Goal: Navigation & Orientation: Find specific page/section

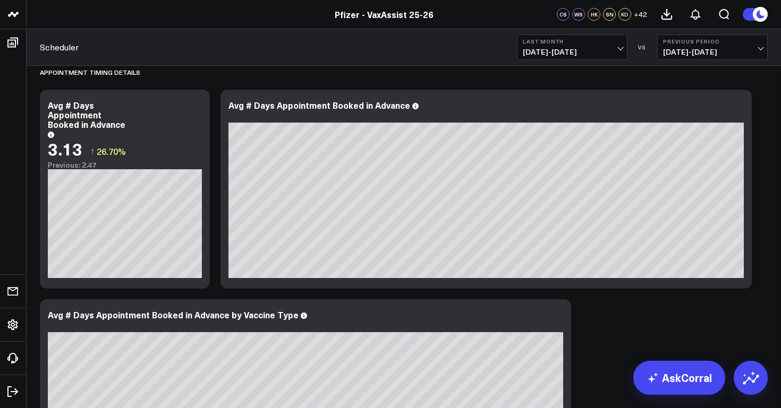
scroll to position [3284, 0]
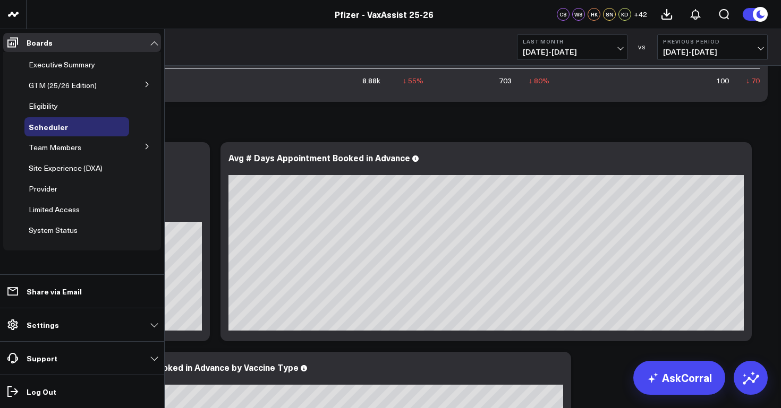
click at [145, 144] on icon at bounding box center [147, 146] width 6 height 6
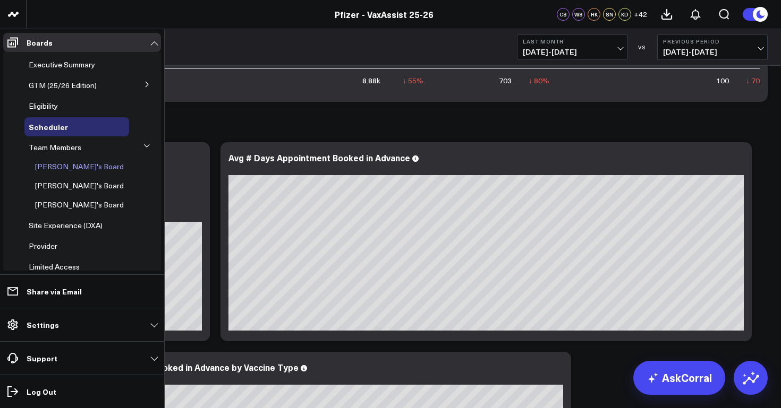
click at [78, 169] on span "[PERSON_NAME]'s Board" at bounding box center [79, 166] width 89 height 10
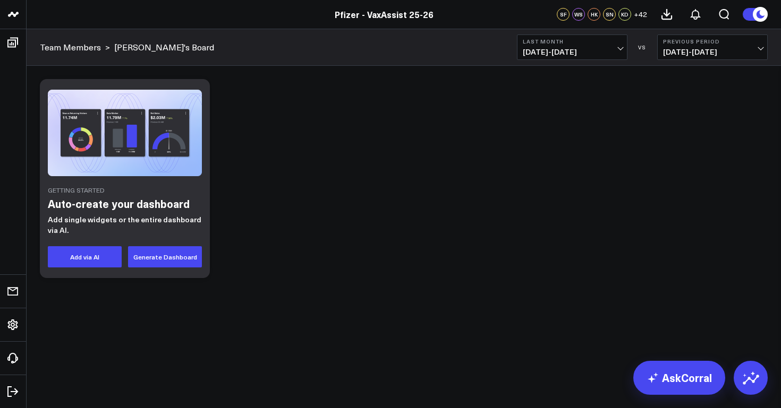
click at [143, 147] on img at bounding box center [125, 133] width 154 height 87
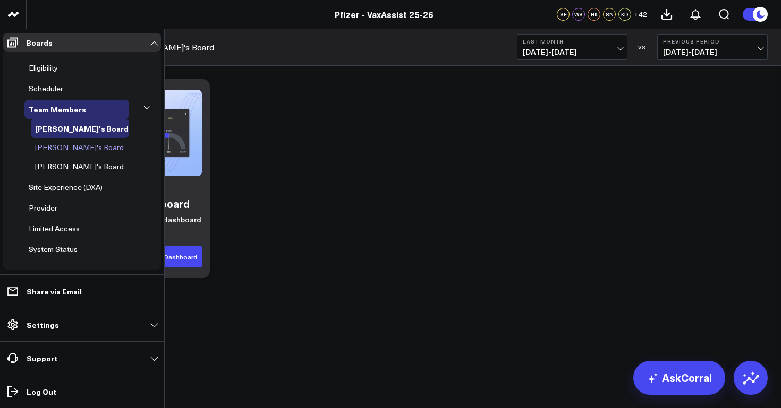
scroll to position [44, 0]
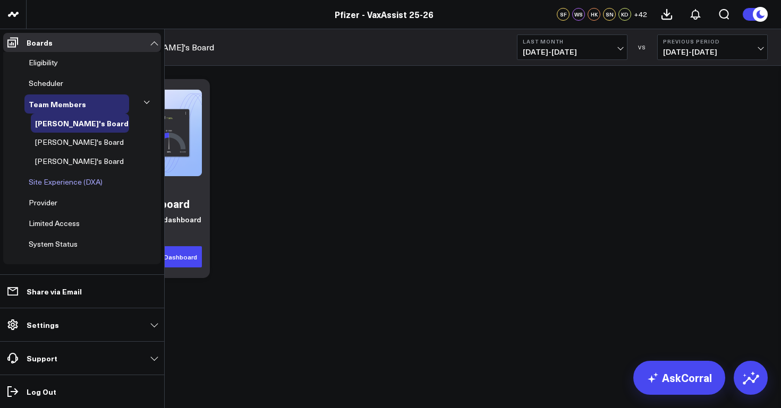
click at [76, 185] on span "Site Experience (DXA)" at bounding box center [66, 182] width 74 height 10
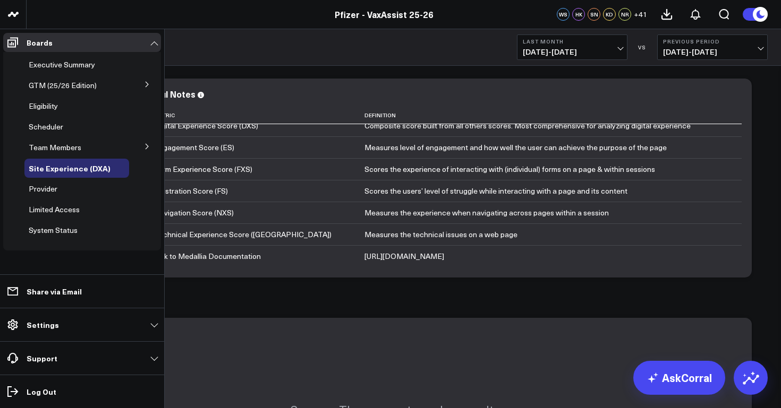
scroll to position [48, 0]
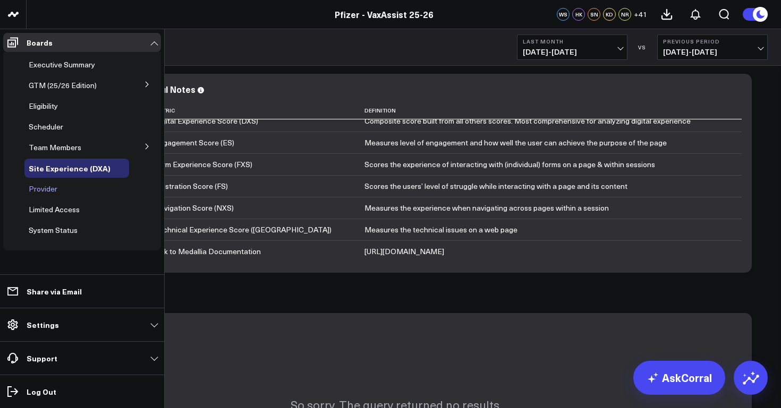
click at [48, 192] on span "Provider" at bounding box center [43, 189] width 29 height 10
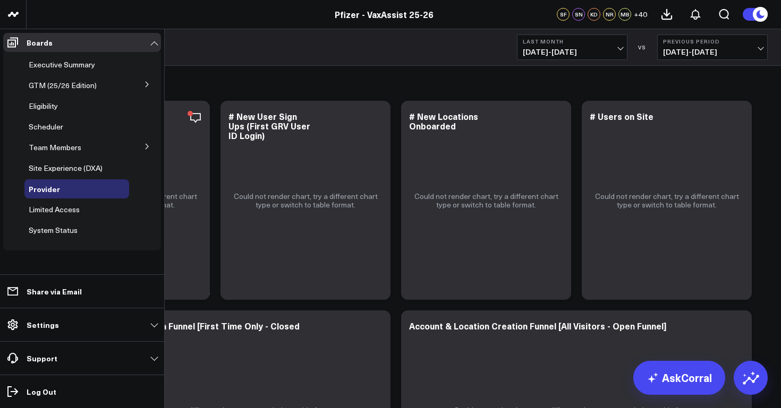
click at [70, 210] on span "Limited Access" at bounding box center [54, 210] width 51 height 10
click at [71, 208] on span "Limited Access" at bounding box center [54, 210] width 51 height 10
click at [67, 212] on span "Limited Access" at bounding box center [54, 210] width 51 height 10
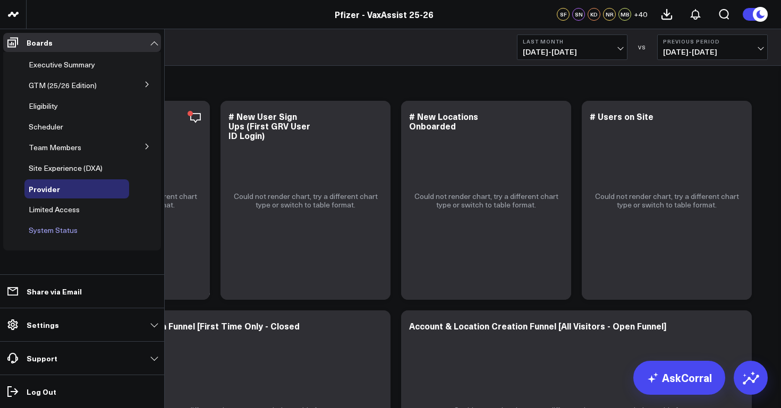
click at [56, 230] on span "System Status" at bounding box center [53, 230] width 49 height 10
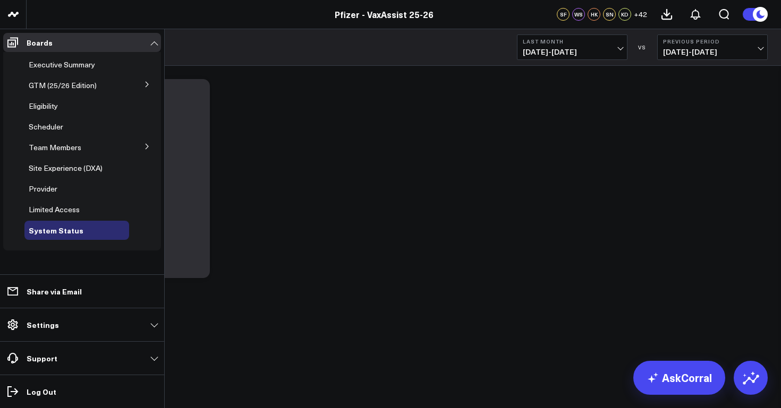
click at [147, 147] on icon at bounding box center [147, 146] width 6 height 6
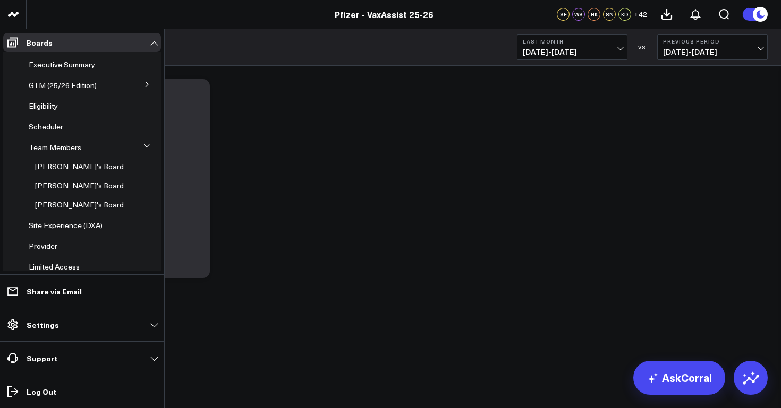
click at [64, 151] on span "Team Members" at bounding box center [55, 147] width 53 height 10
click at [69, 201] on span "[PERSON_NAME]'s Board" at bounding box center [79, 205] width 89 height 10
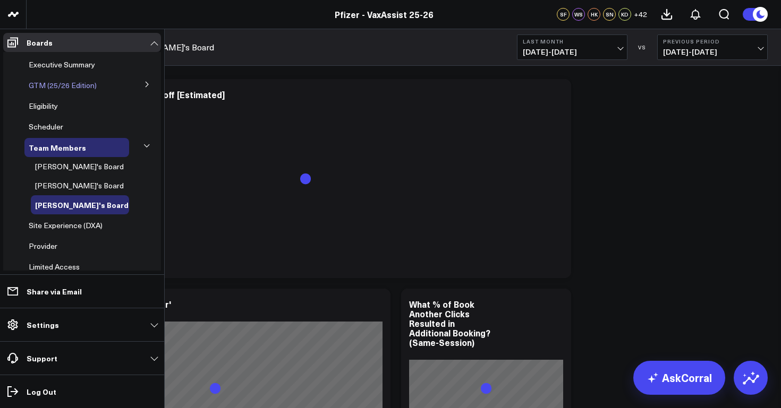
click at [89, 85] on span "GTM (25/26 Edition)" at bounding box center [63, 85] width 68 height 10
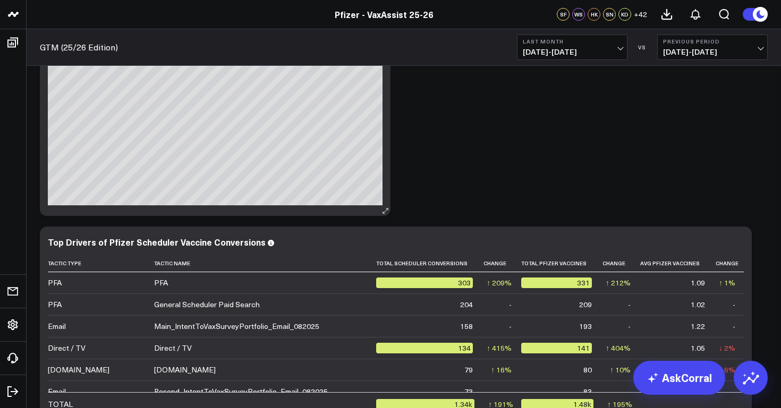
scroll to position [295, 0]
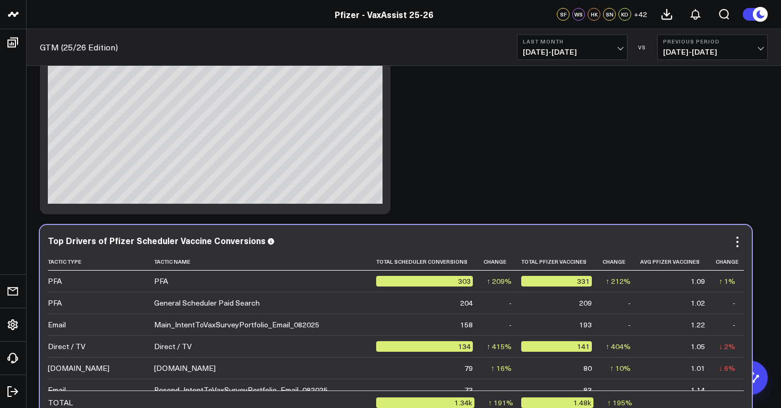
click at [258, 246] on div "Top Drivers of Pfizer Scheduler Vaccine Conversions" at bounding box center [396, 242] width 696 height 12
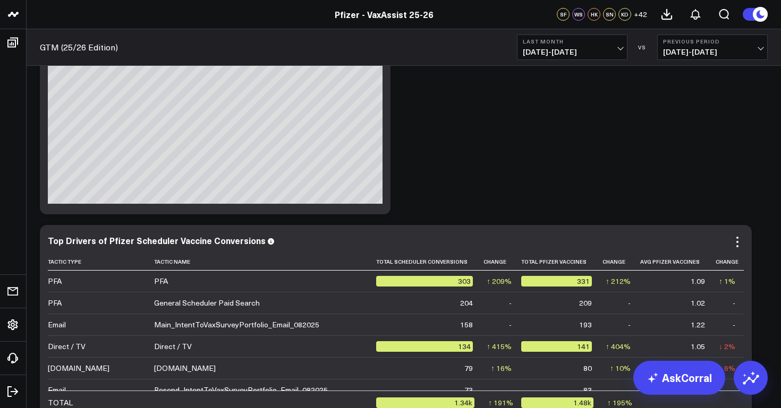
click at [253, 246] on div "Top Drivers of Pfizer Scheduler Vaccine Conversions" at bounding box center [157, 241] width 218 height 12
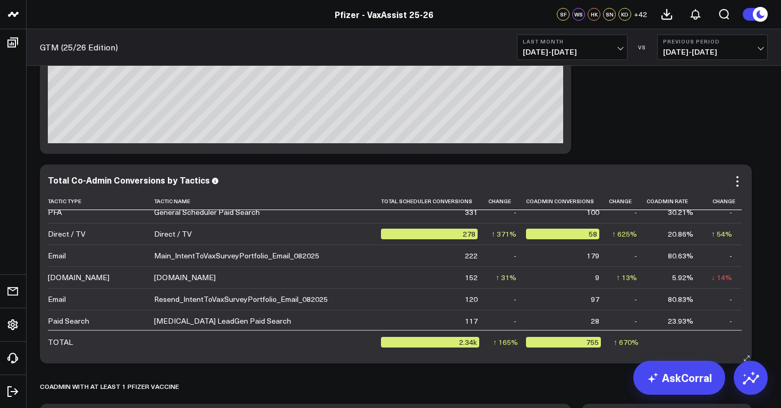
scroll to position [0, 0]
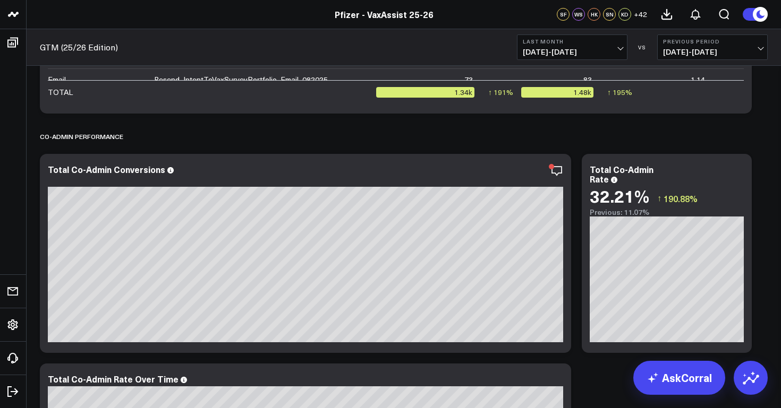
scroll to position [393, 0]
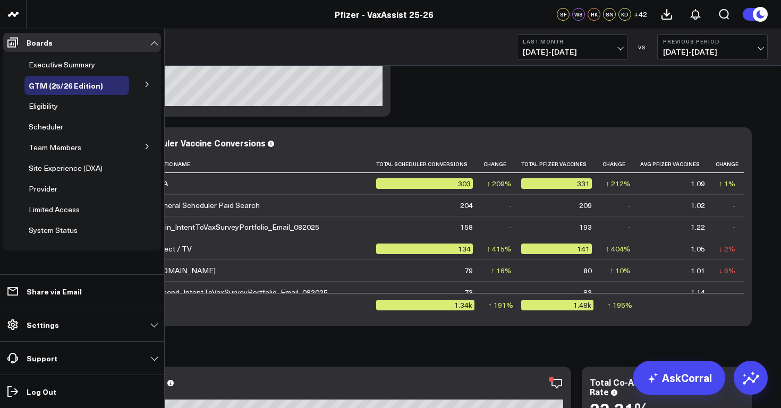
click at [146, 86] on icon at bounding box center [147, 84] width 6 height 6
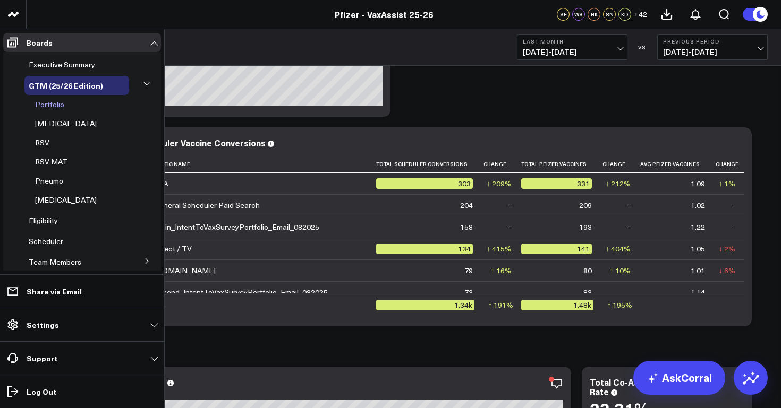
click at [52, 108] on span "Portfolio" at bounding box center [49, 104] width 29 height 10
